Goal: Find specific page/section: Find specific page/section

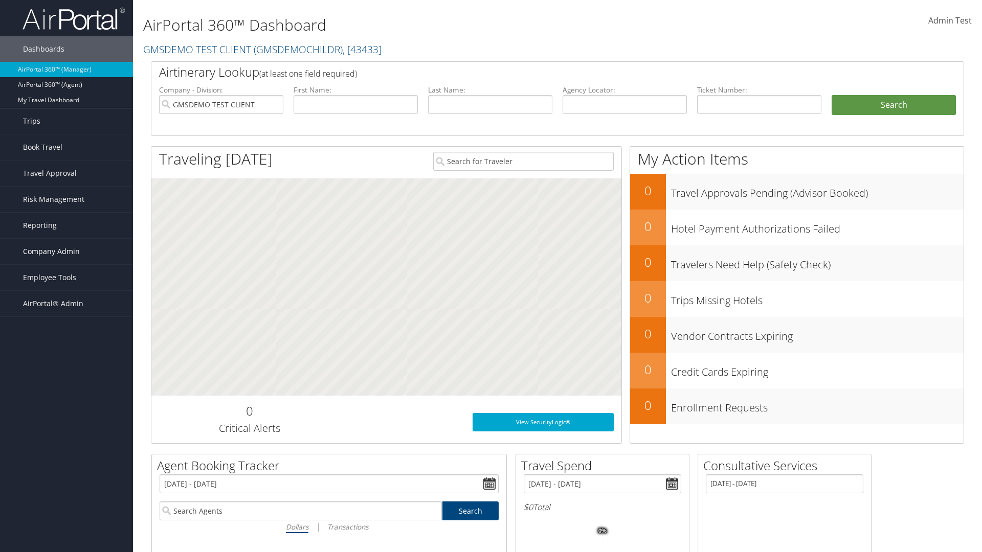
click at [66, 252] on span "Company Admin" at bounding box center [51, 252] width 57 height 26
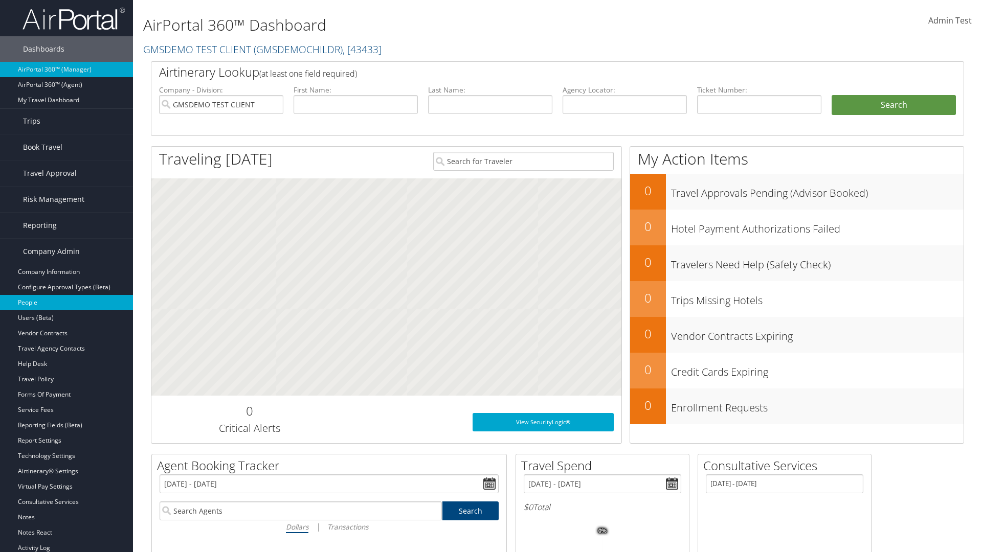
click at [66, 303] on link "People" at bounding box center [66, 302] width 133 height 15
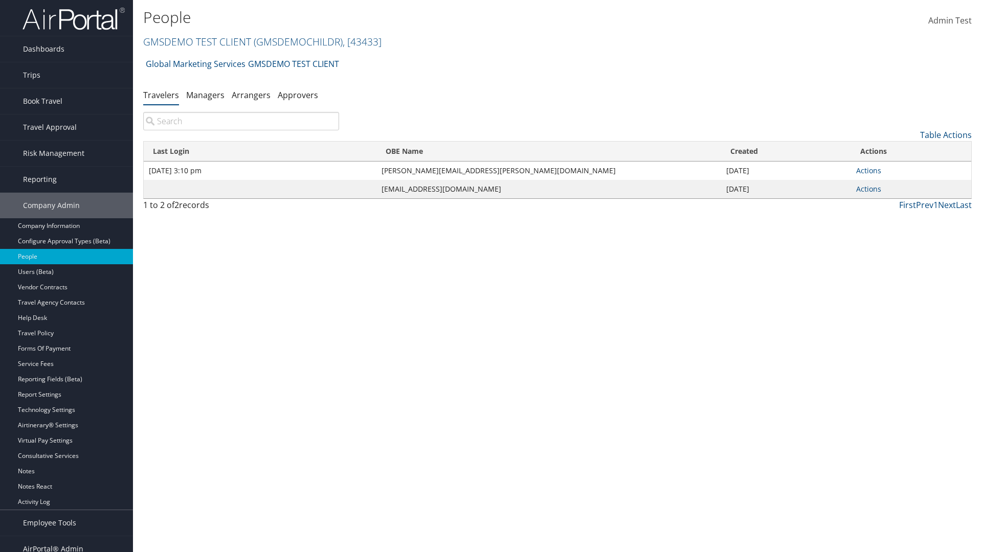
click at [241, 121] on input "search" at bounding box center [241, 121] width 196 height 18
type input "[DATE] 3:10 pm"
